Goal: Task Accomplishment & Management: Use online tool/utility

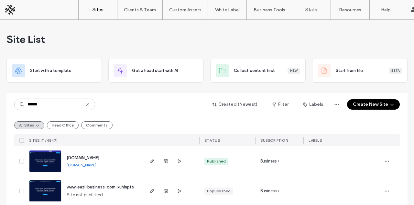
type input "******"
click at [50, 153] on link at bounding box center [45, 161] width 32 height 22
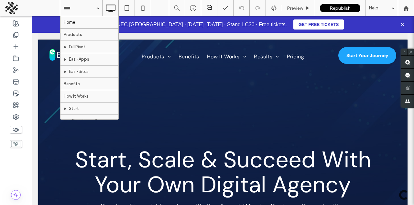
scroll to position [159, 0]
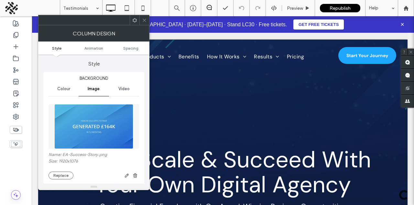
type input "**"
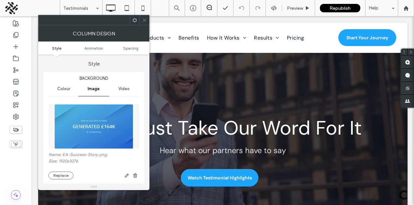
scroll to position [724, 0]
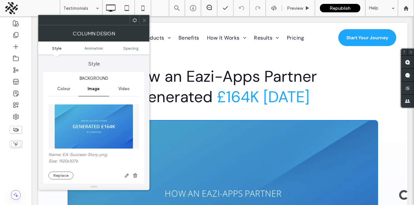
click at [119, 90] on span "Video" at bounding box center [124, 88] width 11 height 5
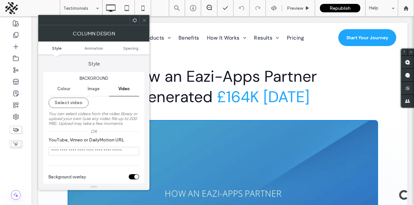
click at [103, 154] on input "YouTube, Vimeo or DailyMotion URL" at bounding box center [94, 151] width 91 height 8
click at [118, 106] on div "Select video" at bounding box center [94, 102] width 91 height 10
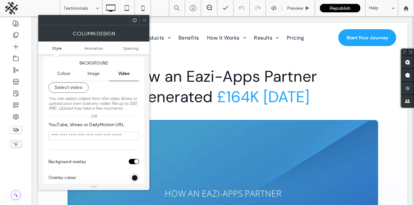
scroll to position [0, 0]
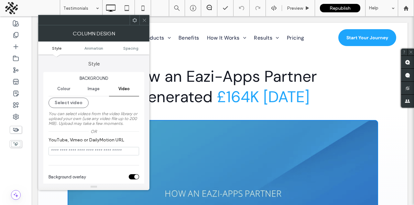
click at [90, 85] on div "Image" at bounding box center [94, 89] width 30 height 14
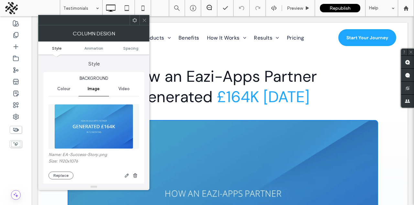
click at [144, 18] on icon at bounding box center [144, 20] width 5 height 5
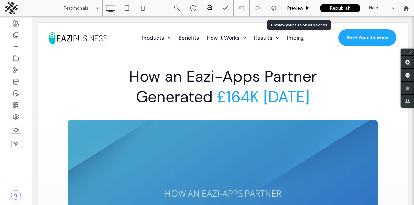
click at [295, 4] on div "Preview" at bounding box center [298, 8] width 33 height 16
click at [292, 7] on span "Preview" at bounding box center [295, 9] width 16 height 6
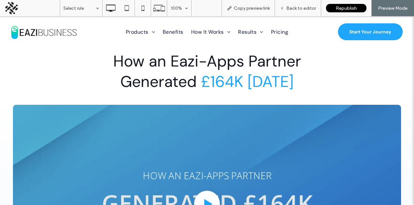
click at [161, 166] on div "Click To Paste" at bounding box center [207, 204] width 389 height 198
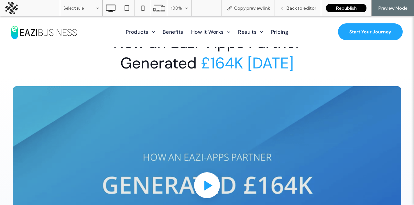
scroll to position [743, 0]
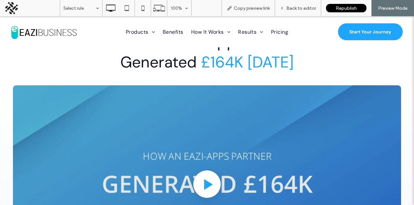
click at [209, 171] on circle at bounding box center [208, 184] width 28 height 28
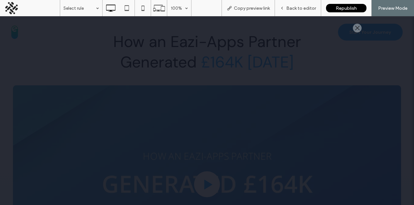
click at [359, 27] on div at bounding box center [357, 28] width 9 height 9
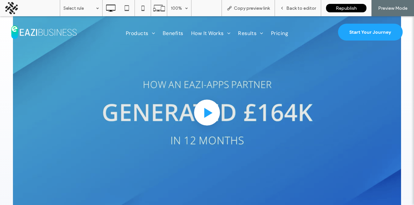
scroll to position [845, 0]
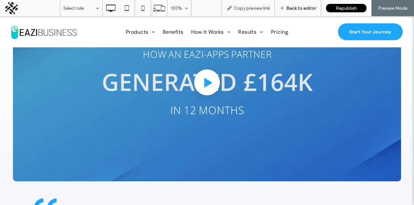
click at [292, 12] on div "Back to editor" at bounding box center [298, 8] width 46 height 16
click at [308, 7] on span "Back to editor" at bounding box center [302, 9] width 30 height 6
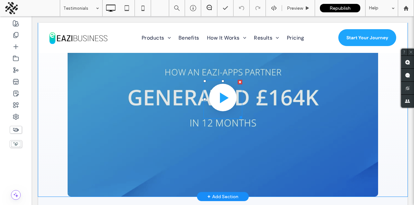
click at [220, 93] on icon at bounding box center [224, 97] width 9 height 11
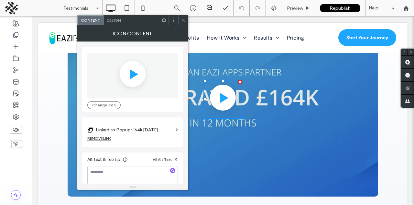
scroll to position [6, 0]
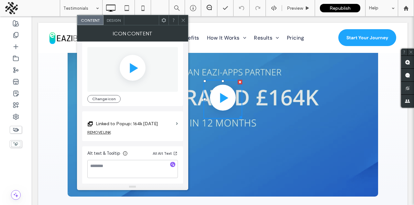
click at [174, 126] on section "Linked to Popup: 164k in 12 Months" at bounding box center [132, 121] width 91 height 15
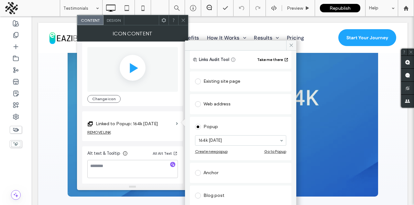
scroll to position [27, 0]
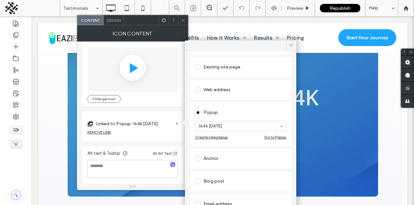
click at [182, 21] on icon at bounding box center [183, 20] width 5 height 5
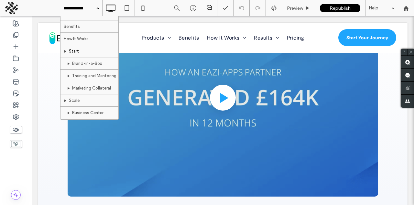
scroll to position [219, 0]
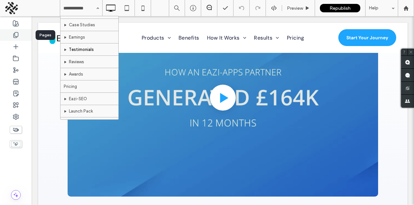
click at [16, 37] on icon at bounding box center [16, 35] width 6 height 6
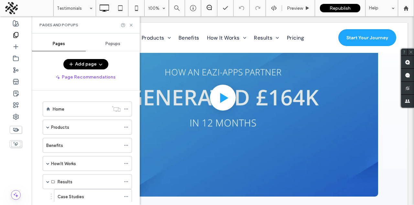
click at [102, 41] on div "Popups" at bounding box center [113, 44] width 54 height 14
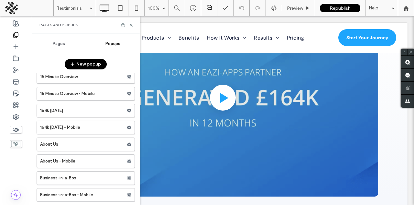
scroll to position [16, 0]
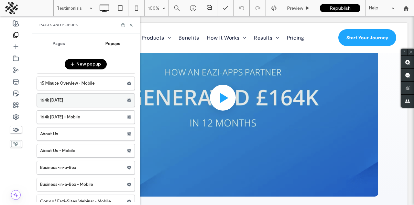
click at [83, 100] on label "164k in 12 Months" at bounding box center [83, 100] width 87 height 13
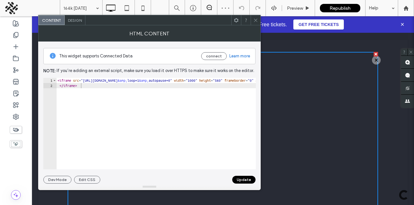
type textarea "**********"
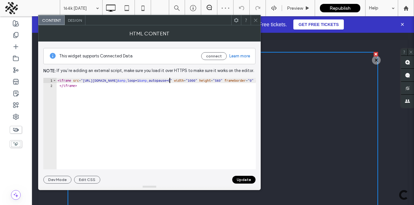
click at [169, 80] on div "< iframe src = "https://player.vimeo.com/video/358828629?autoplay=1 &amp; loop=…" at bounding box center [270, 129] width 429 height 102
click at [254, 20] on icon at bounding box center [256, 20] width 5 height 5
